Goal: Book appointment/travel/reservation

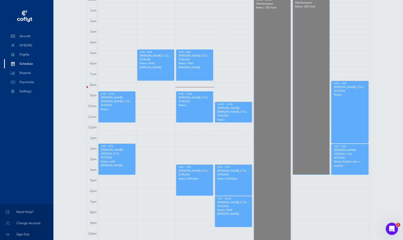
scroll to position [71, 0]
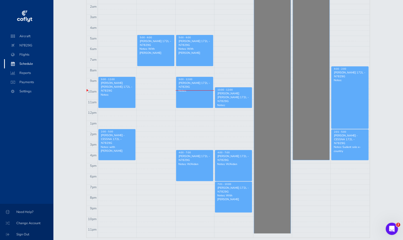
scroll to position [97, 0]
